Goal: Transaction & Acquisition: Purchase product/service

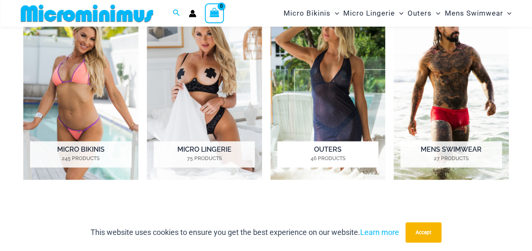
scroll to position [543, 0]
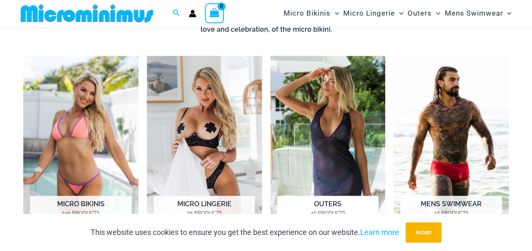
click at [324, 203] on h2 "Outers 46 Products" at bounding box center [327, 209] width 101 height 26
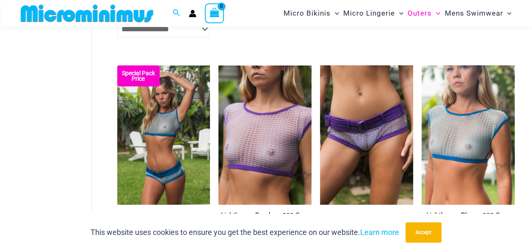
scroll to position [761, 0]
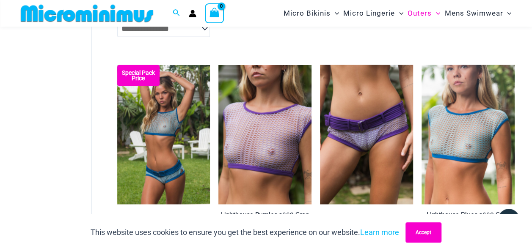
click at [431, 233] on button "Accept" at bounding box center [423, 232] width 36 height 20
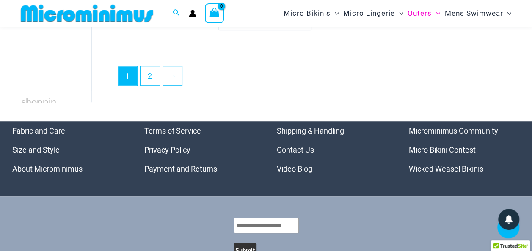
scroll to position [1903, 0]
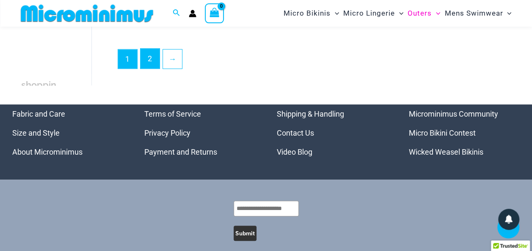
click at [151, 65] on link "2" at bounding box center [149, 59] width 19 height 20
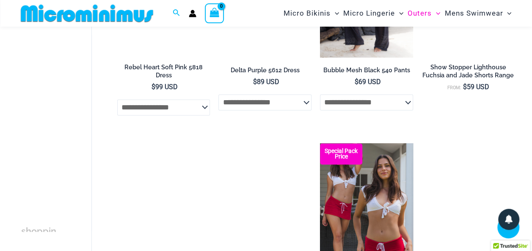
scroll to position [712, 0]
